Goal: Task Accomplishment & Management: Use online tool/utility

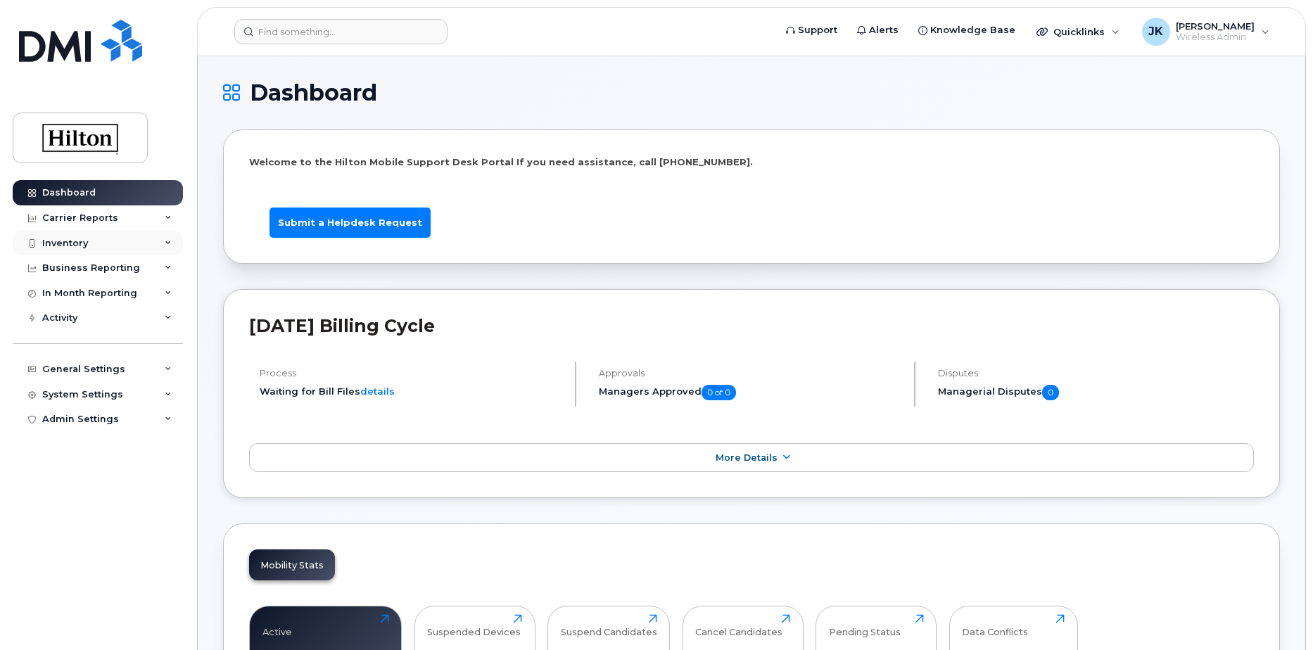
click at [66, 242] on div "Inventory" at bounding box center [65, 243] width 46 height 11
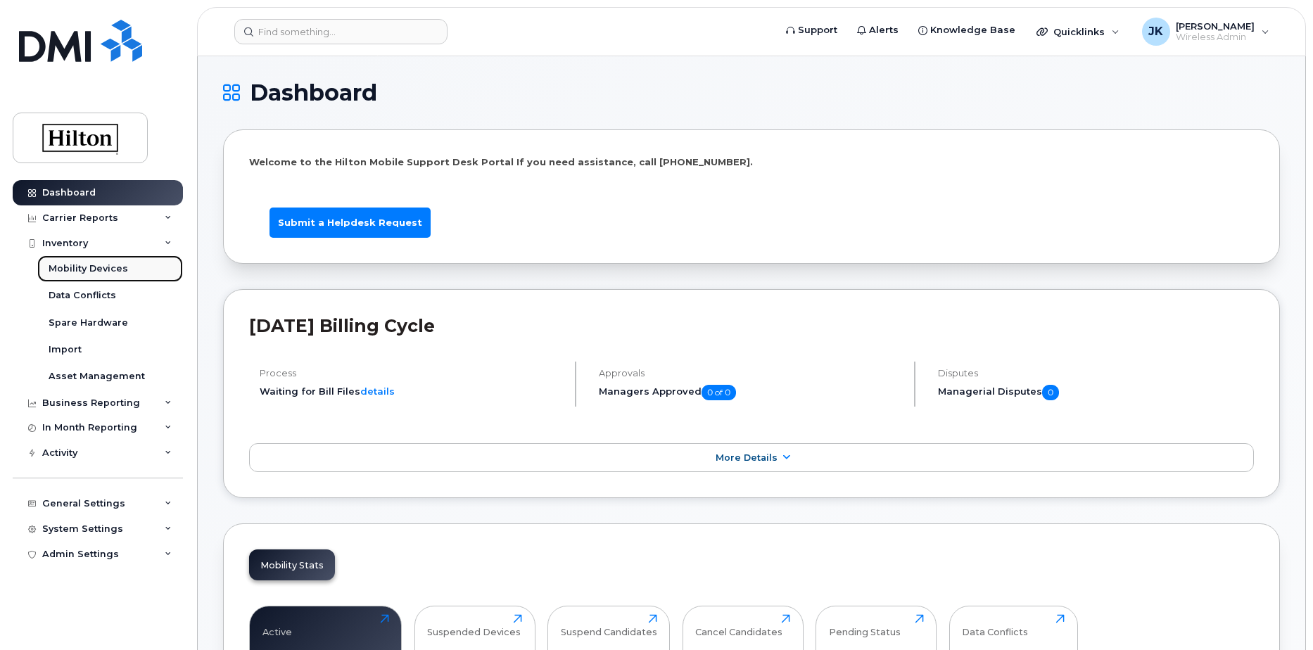
click at [89, 269] on div "Mobility Devices" at bounding box center [89, 269] width 80 height 13
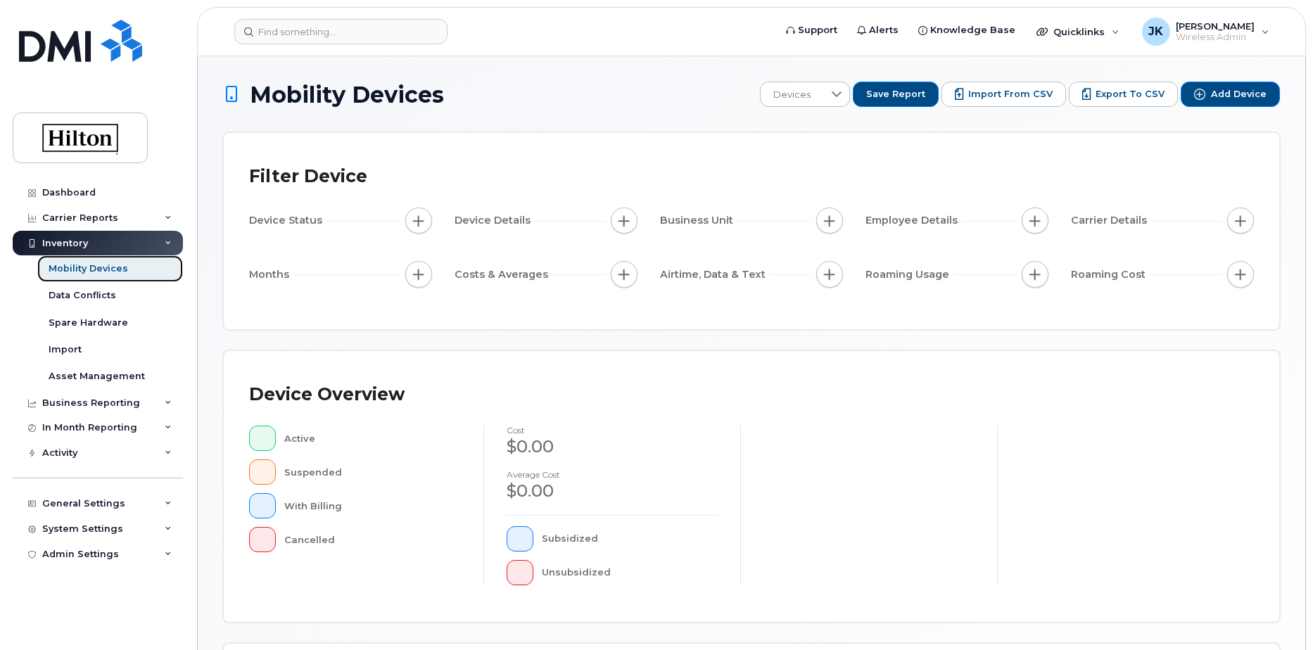
scroll to position [322, 0]
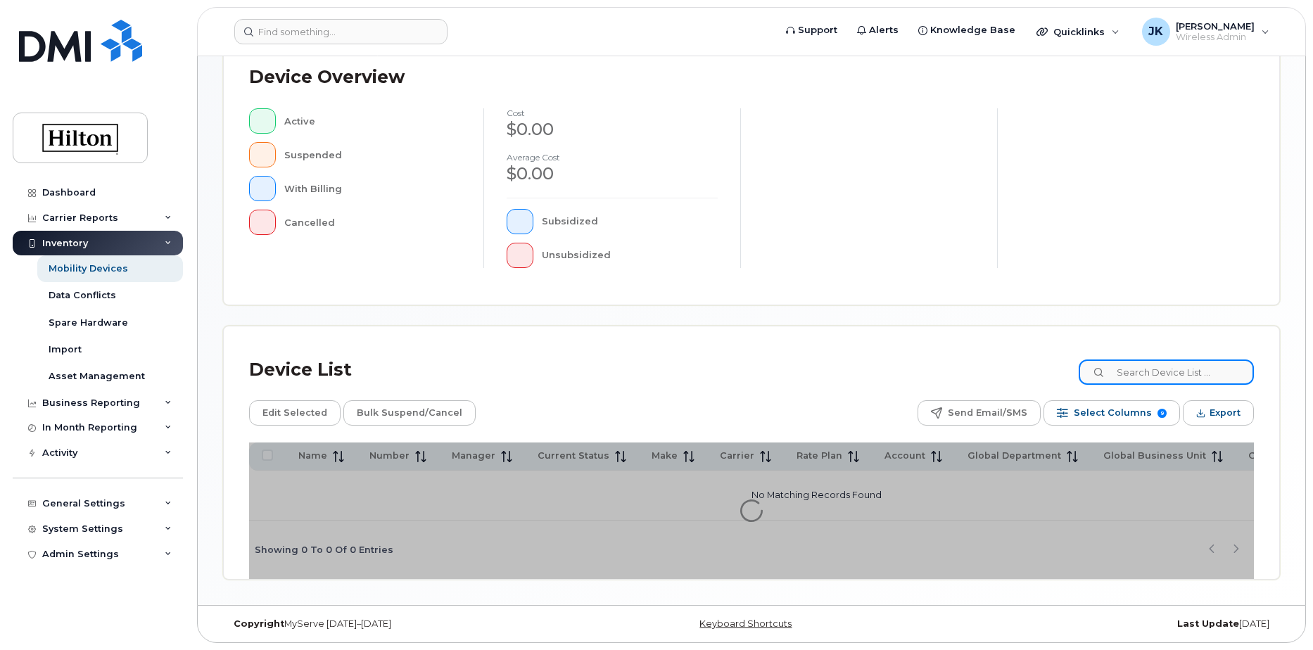
click at [1149, 368] on input at bounding box center [1166, 372] width 175 height 25
paste input "7732172033 [PERSON_NAME]"
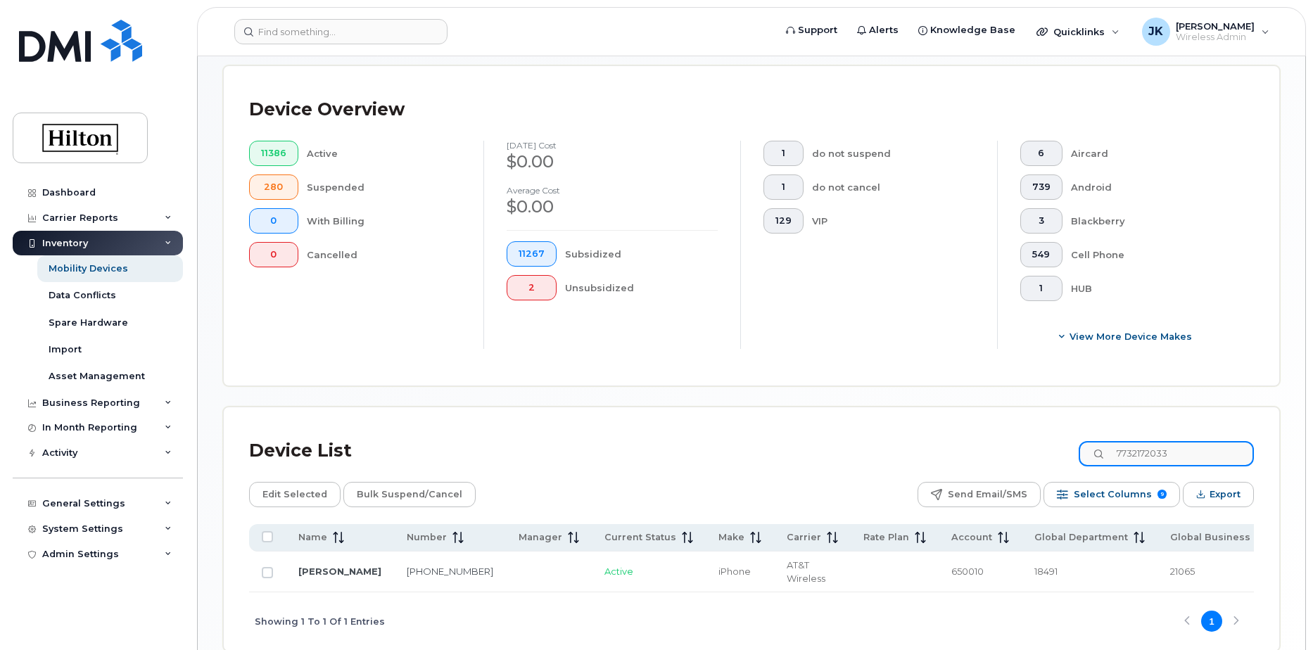
drag, startPoint x: 1197, startPoint y: 456, endPoint x: 1086, endPoint y: 417, distance: 117.7
click at [1097, 442] on input "7732172033" at bounding box center [1166, 453] width 175 height 25
paste input "287251680352"
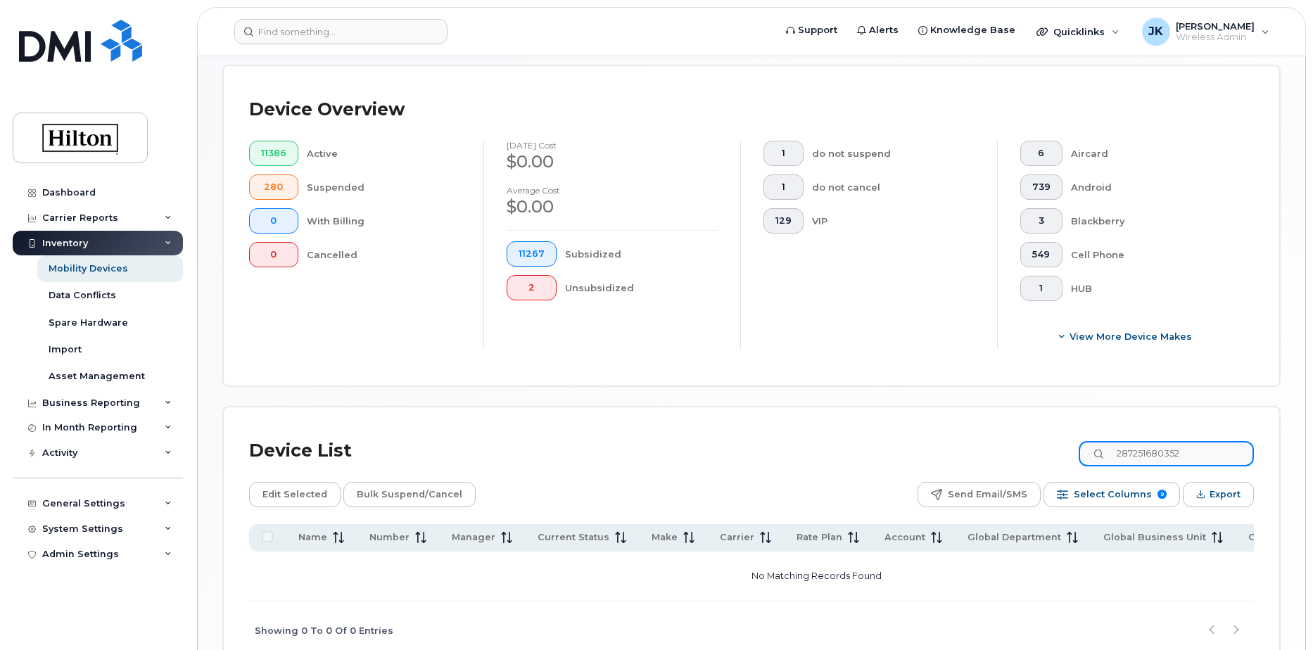
drag, startPoint x: 1209, startPoint y: 451, endPoint x: 1047, endPoint y: 415, distance: 166.6
click at [1047, 415] on div "Device List 287251680352 Edit Selected Bulk Suspend/Cancel Send Email/SMS Selec…" at bounding box center [752, 534] width 1056 height 253
paste input "7732634681"
type input "7732634681"
